Goal: Task Accomplishment & Management: Use online tool/utility

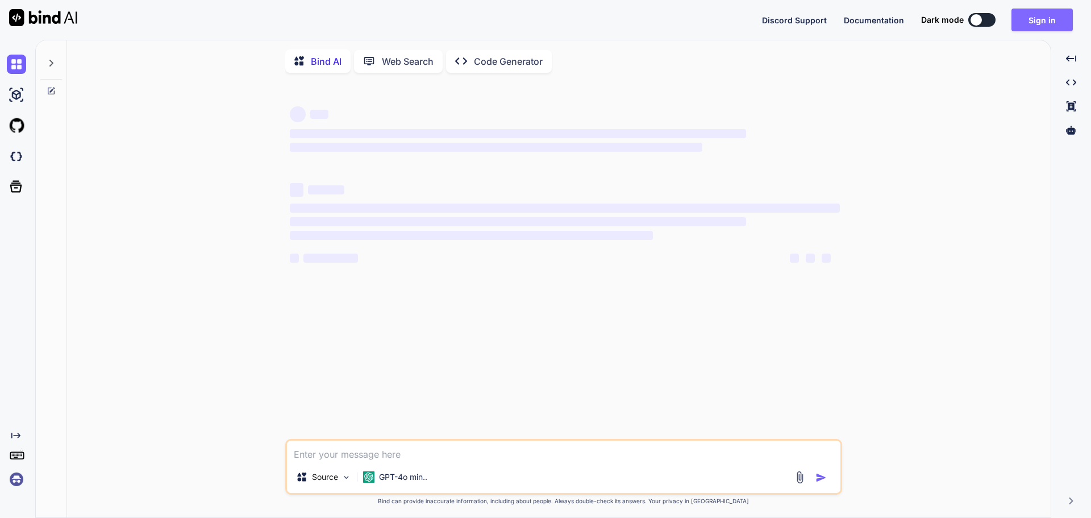
click at [1045, 23] on button "Sign in" at bounding box center [1042, 20] width 61 height 23
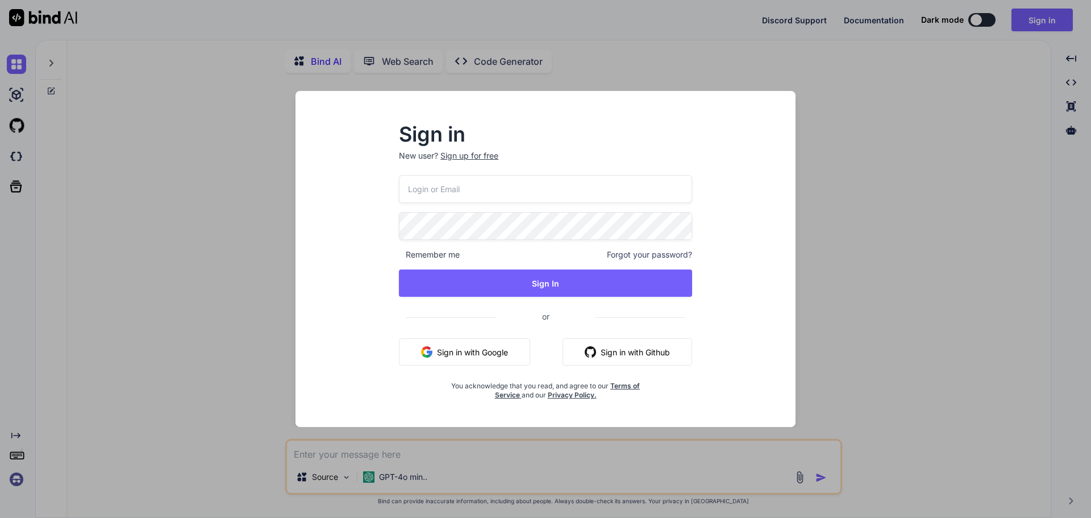
click at [477, 187] on input "email" at bounding box center [545, 189] width 293 height 28
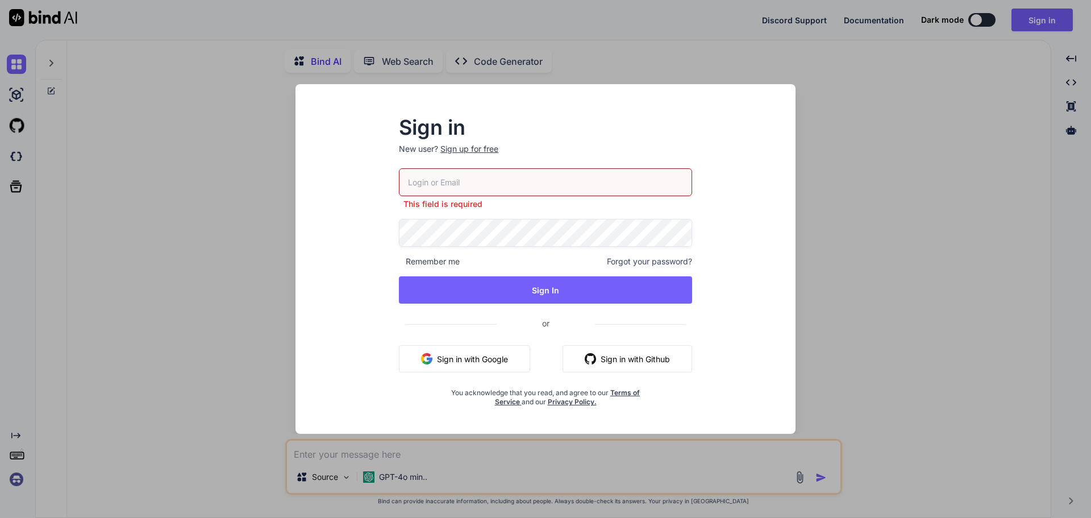
click at [490, 354] on button "Sign in with Google" at bounding box center [464, 358] width 131 height 27
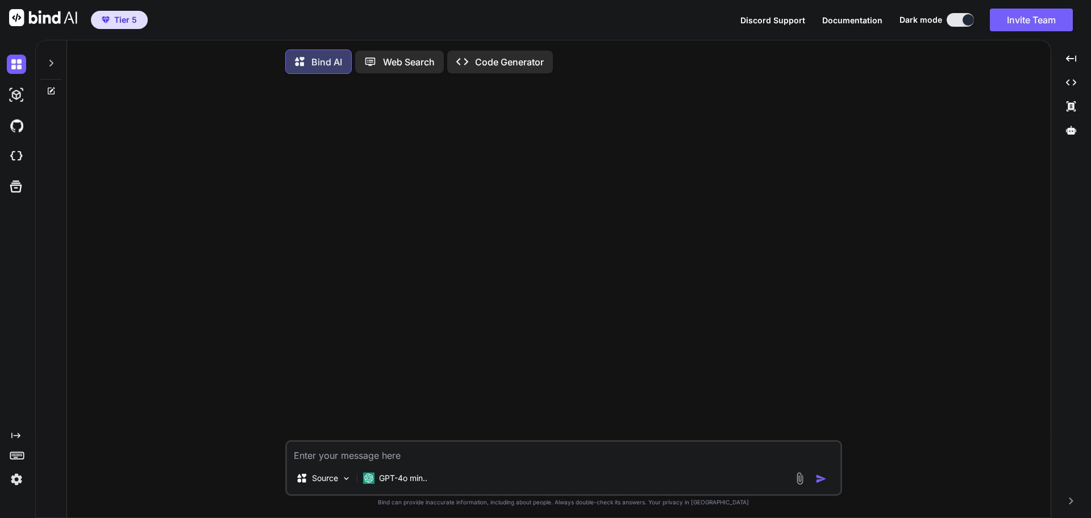
click at [13, 479] on img at bounding box center [16, 478] width 19 height 19
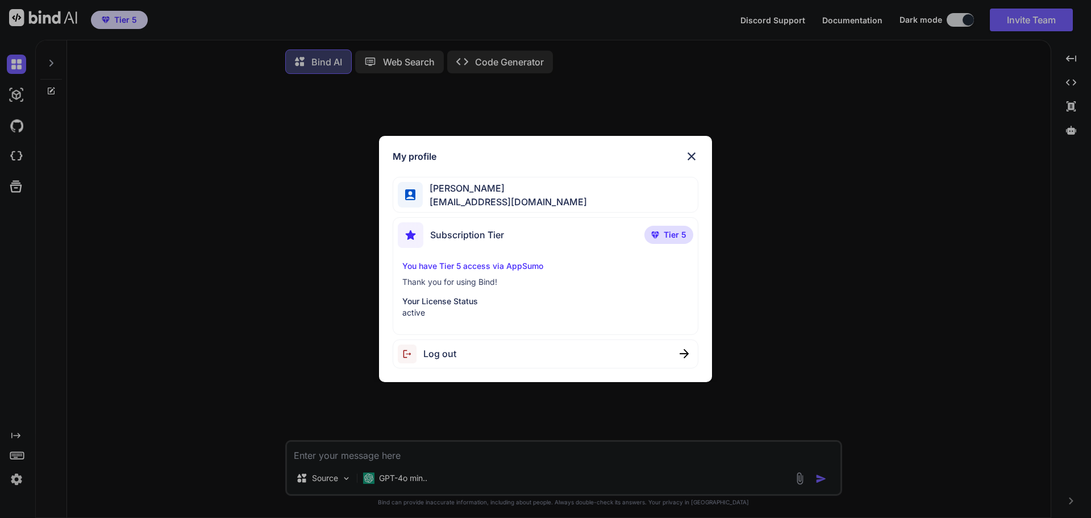
click at [430, 357] on span "Log out" at bounding box center [439, 354] width 33 height 14
type textarea "x"
